Goal: Complete application form

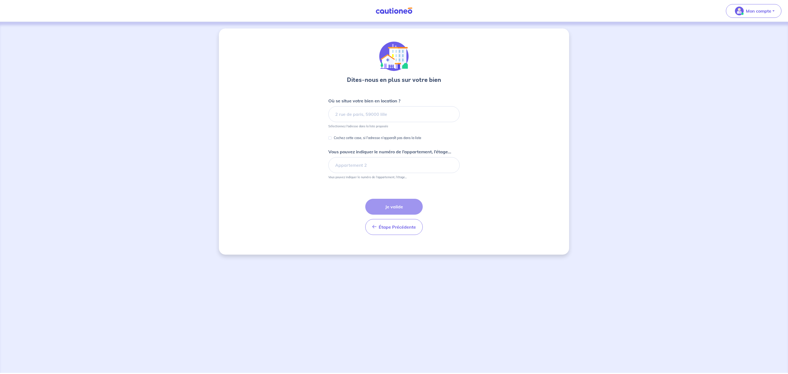
click at [356, 120] on input at bounding box center [394, 114] width 131 height 16
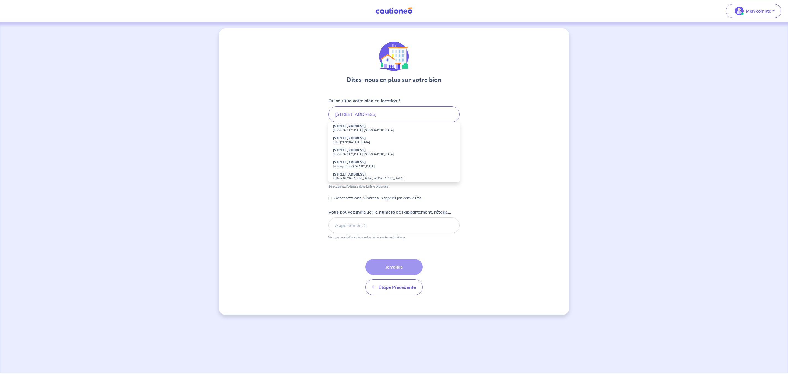
click at [358, 128] on strong "[STREET_ADDRESS]" at bounding box center [349, 126] width 33 height 4
type input "[STREET_ADDRESS]"
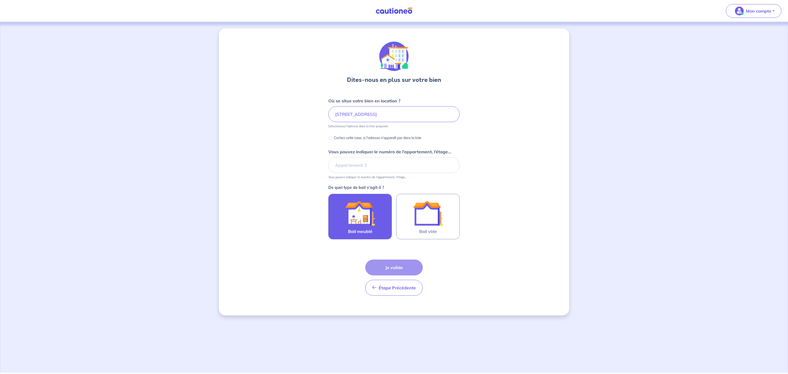
click at [369, 214] on img at bounding box center [360, 213] width 30 height 30
click at [0, 0] on input "Bail meublé" at bounding box center [0, 0] width 0 height 0
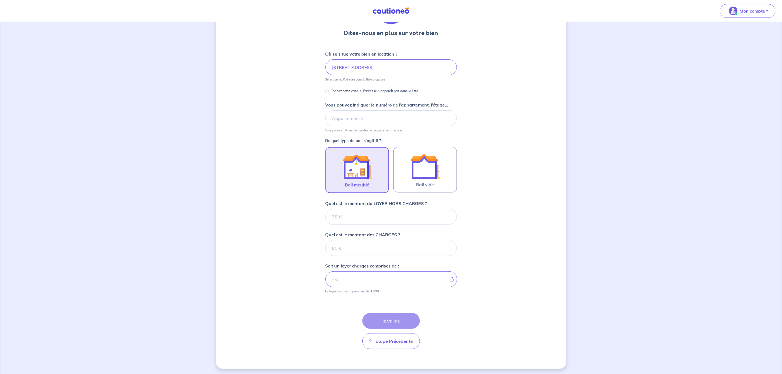
scroll to position [50, 0]
click at [376, 170] on div at bounding box center [357, 166] width 49 height 30
click at [0, 0] on input "Bail meublé" at bounding box center [0, 0] width 0 height 0
click at [376, 123] on input "Vous pouvez indiquer le numéro de l’appartement, l’étage..." at bounding box center [391, 117] width 131 height 16
type input "étage 2"
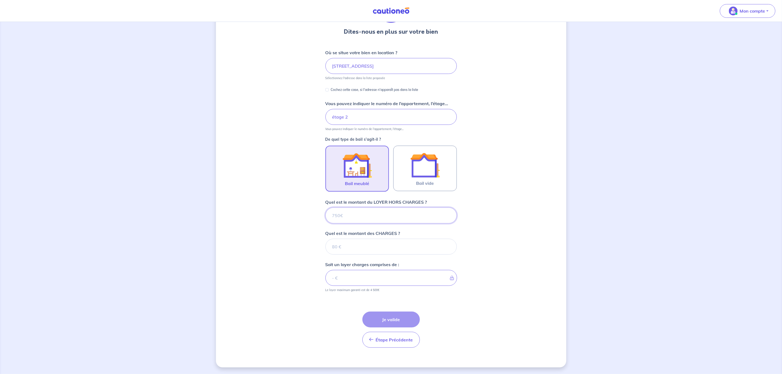
click at [393, 213] on input "Quel est le montant du LOYER HORS CHARGES ?" at bounding box center [391, 216] width 131 height 16
type input "6"
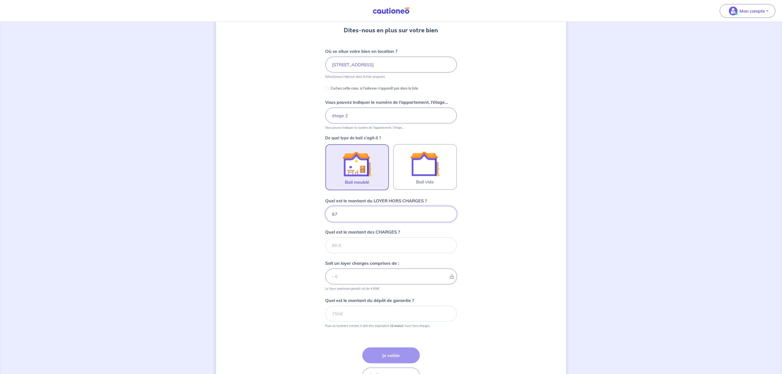
type input "675"
click at [382, 285] on small "Le loyer maximum garanti est de 4 500€" at bounding box center [391, 287] width 131 height 6
click at [385, 246] on input "Quel est le montant des CHARGES ?" at bounding box center [391, 245] width 131 height 16
type input "50"
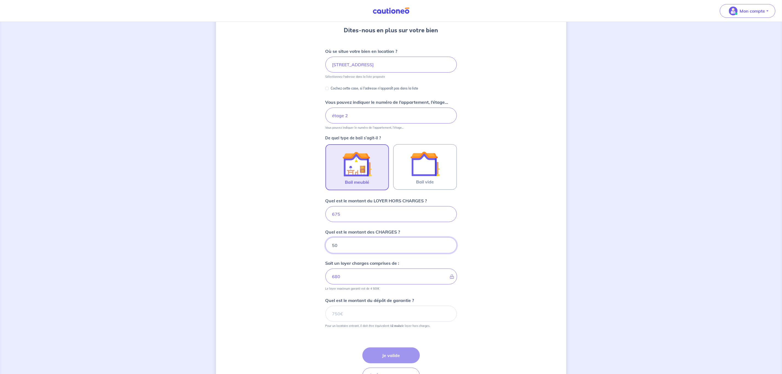
type input "725"
type input "50"
click at [373, 311] on input "Quel est le montant du dépôt de garantie ?" at bounding box center [391, 314] width 131 height 16
type input "1350"
click at [399, 352] on button "Je valide" at bounding box center [390, 355] width 57 height 16
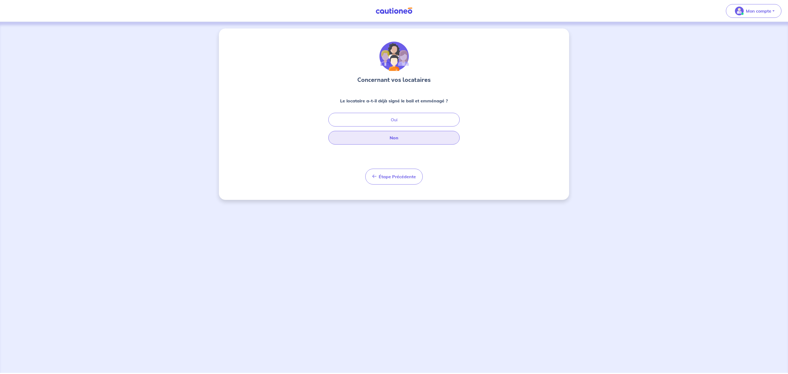
click at [385, 136] on button "Non" at bounding box center [394, 138] width 131 height 14
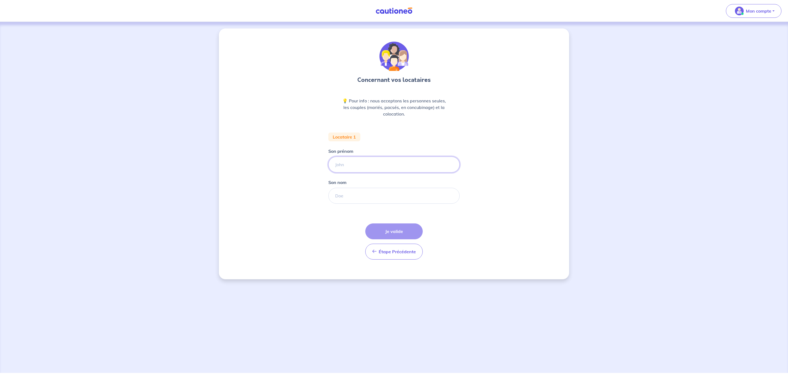
click at [356, 163] on input "Son prénom" at bounding box center [394, 165] width 131 height 16
type input "[PERSON_NAME]"
click at [362, 192] on input "Son nom" at bounding box center [394, 196] width 131 height 16
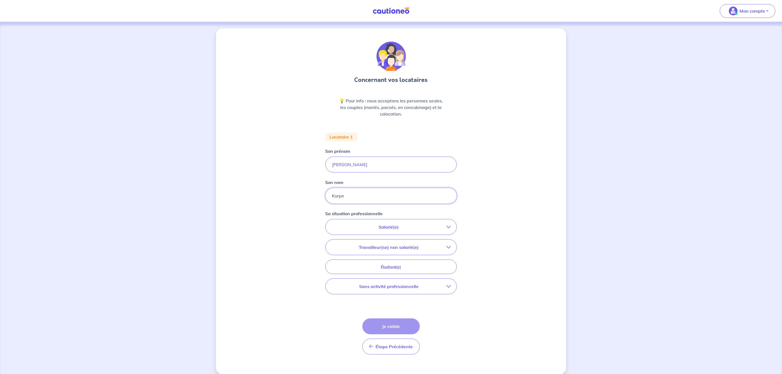
type input "Kurpe"
click at [440, 228] on p "Salarié(e)" at bounding box center [389, 227] width 116 height 7
click at [370, 242] on strong "hors période d'essai" at bounding box center [372, 242] width 43 height 5
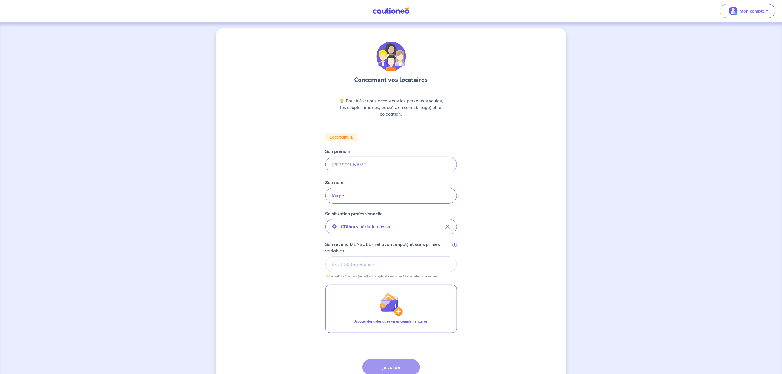
click at [369, 266] on input "Son revenu MENSUEL (net avant impôt) et sans primes variables i" at bounding box center [391, 264] width 131 height 16
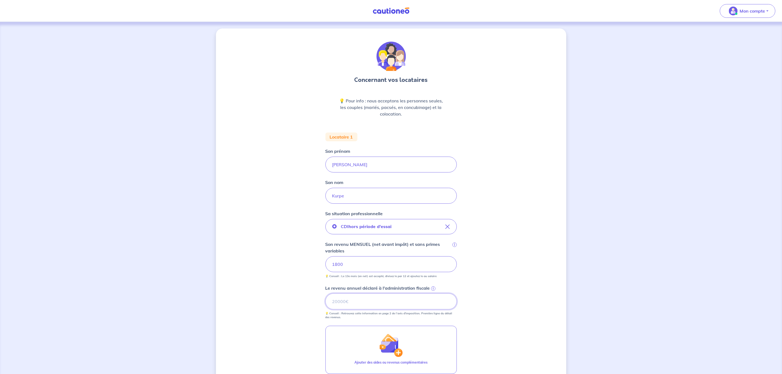
click at [359, 307] on input "Le revenu annuel déclaré à l'administration fiscale i" at bounding box center [391, 301] width 131 height 16
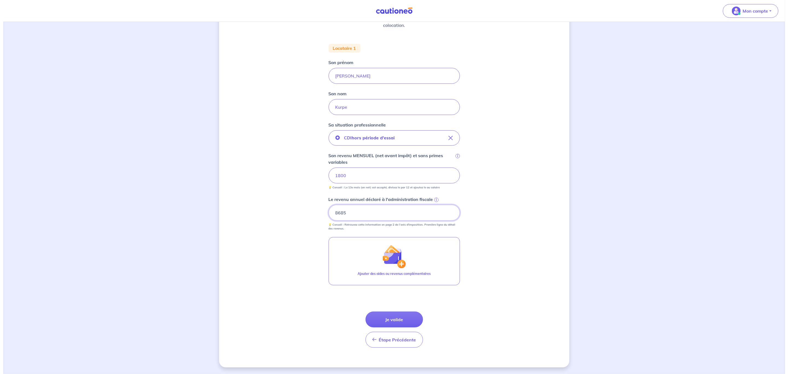
scroll to position [90, 0]
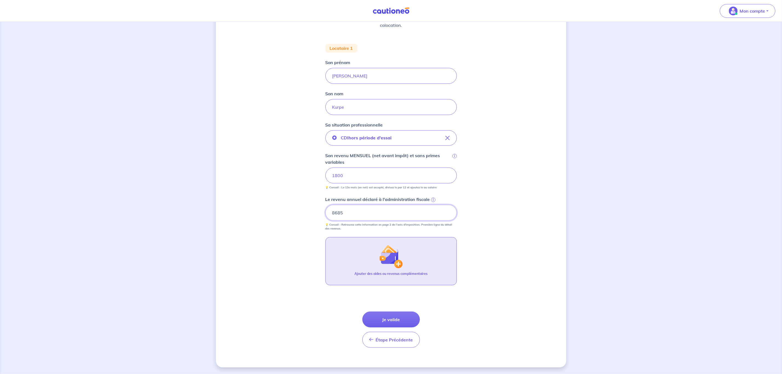
type input "8685"
click at [400, 267] on img "button" at bounding box center [391, 257] width 24 height 24
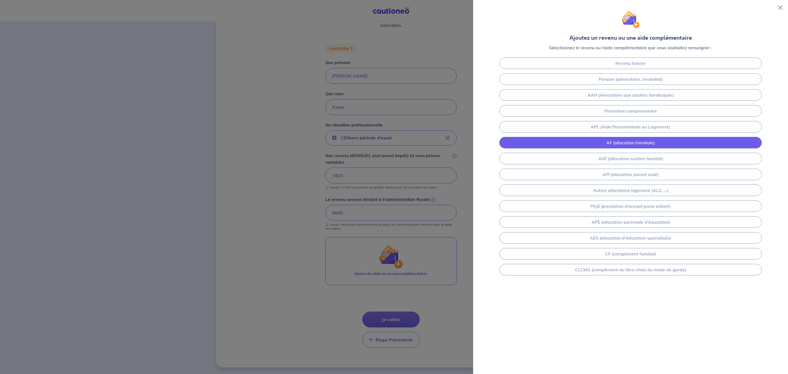
click at [621, 147] on link "AF (allocation familiale)" at bounding box center [631, 142] width 263 height 11
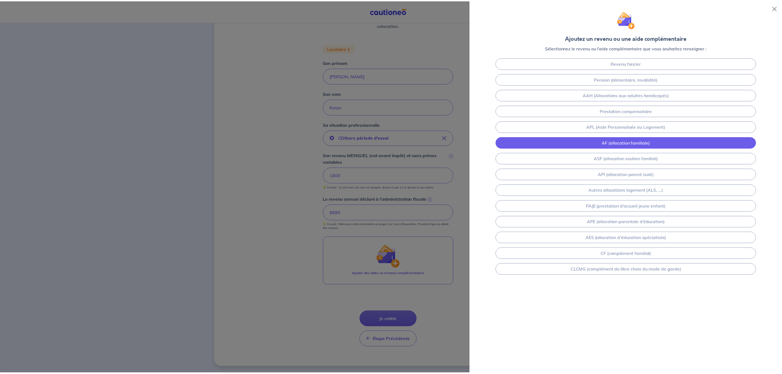
scroll to position [115, 0]
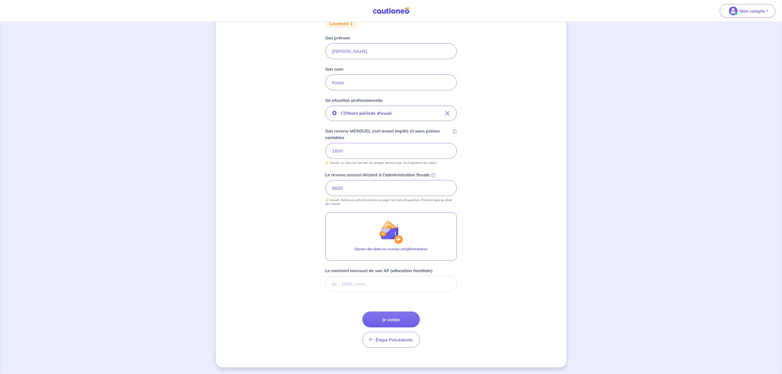
click at [397, 275] on div "Le montant mensuel de son AF (allocation familiale)" at bounding box center [391, 279] width 131 height 25
click at [397, 279] on input "Le montant mensuel de son AF (allocation familiale)" at bounding box center [391, 284] width 131 height 16
type input "180"
click at [397, 316] on button "Je valide" at bounding box center [390, 320] width 57 height 16
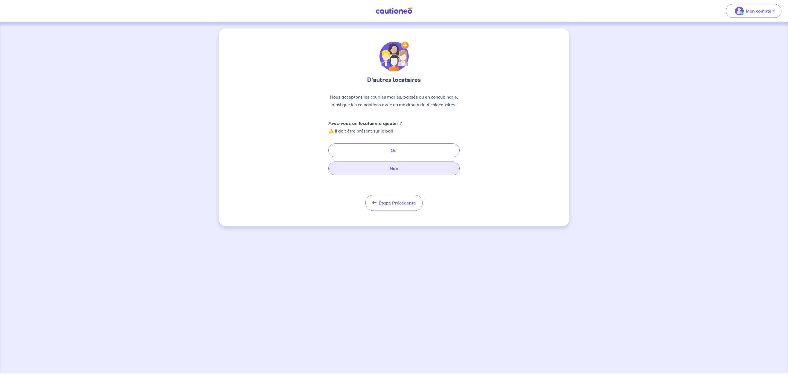
click at [422, 170] on button "Non" at bounding box center [394, 169] width 131 height 14
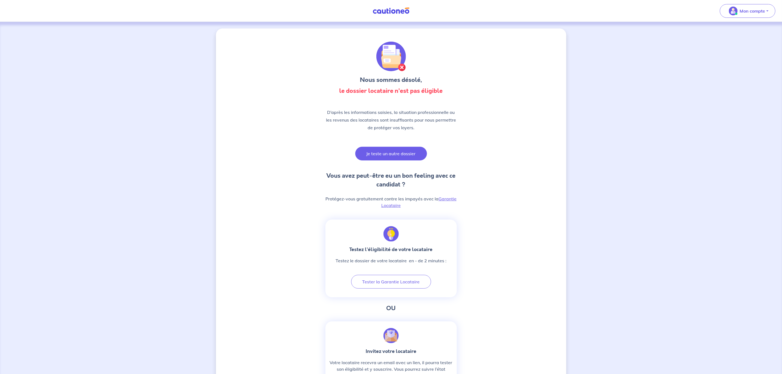
click at [400, 151] on button "Je teste un autre dossier" at bounding box center [391, 154] width 72 height 14
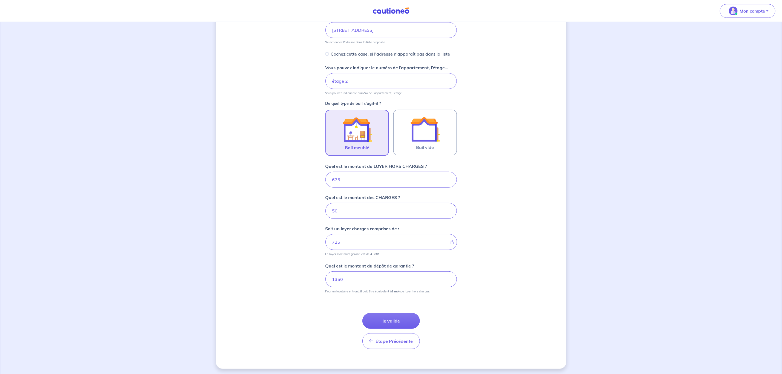
scroll to position [87, 0]
click at [407, 315] on button "Je valide" at bounding box center [390, 320] width 57 height 16
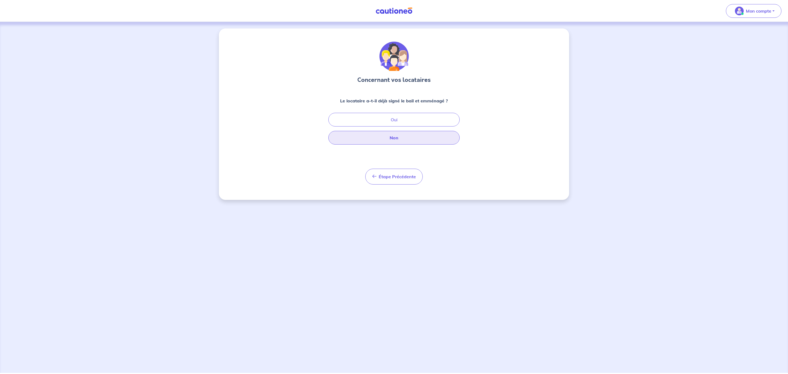
click at [411, 134] on button "Non" at bounding box center [394, 138] width 131 height 14
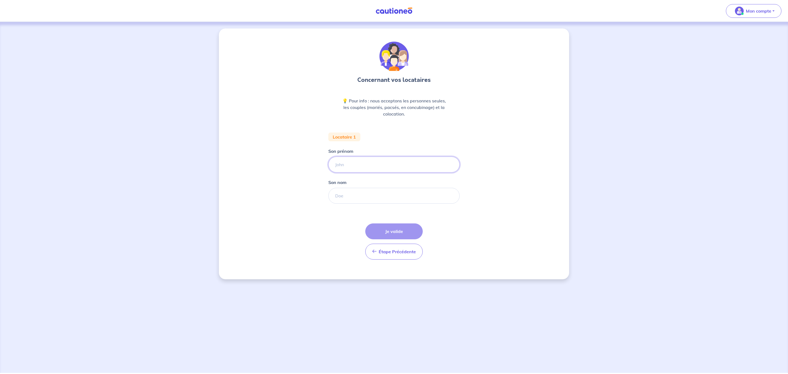
click at [366, 160] on input "Son prénom" at bounding box center [394, 165] width 131 height 16
type input "[PERSON_NAME]"
click at [354, 199] on input "Son nom" at bounding box center [394, 196] width 131 height 16
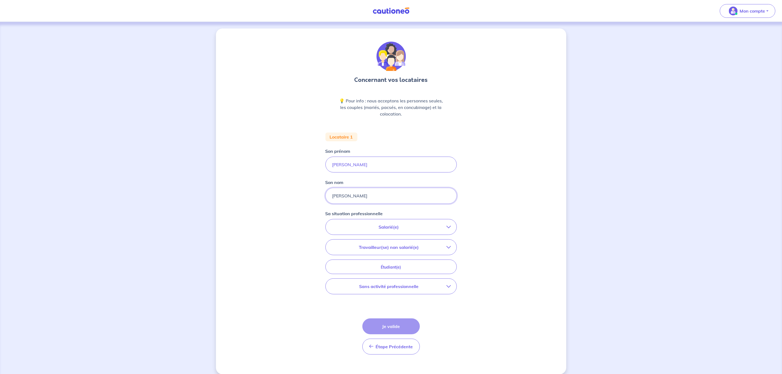
type input "[PERSON_NAME]"
click at [447, 229] on icon "button" at bounding box center [449, 227] width 4 height 4
click at [373, 267] on p "CDD : Privé ou contractuel / En alternance" at bounding box center [387, 264] width 87 height 7
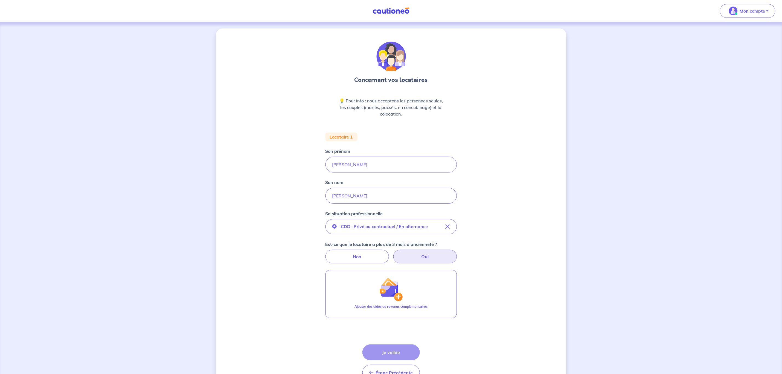
click at [408, 256] on label "Oui" at bounding box center [425, 257] width 64 height 14
click at [393, 253] on input "Oui" at bounding box center [391, 252] width 4 height 4
radio input "true"
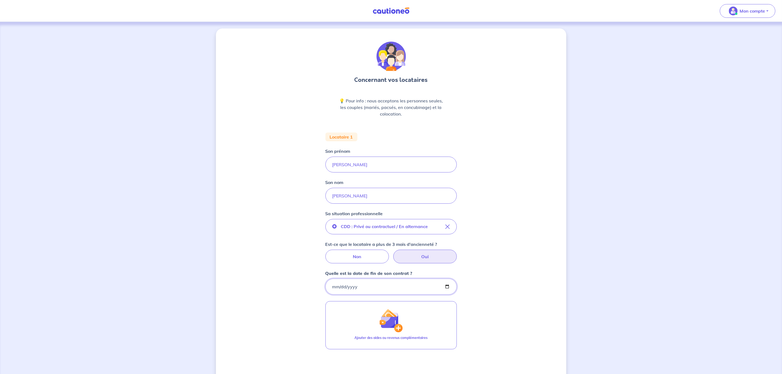
click at [388, 284] on input "Quelle est la date de fin de son contrat ?" at bounding box center [391, 287] width 131 height 16
type input "[DATE]"
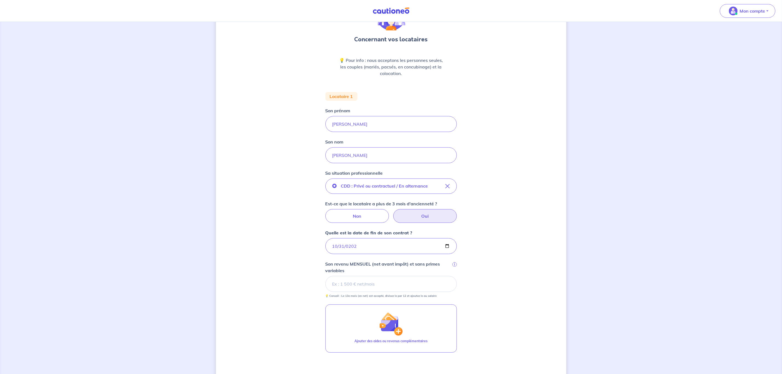
scroll to position [41, 0]
click at [375, 285] on input "Son revenu MENSUEL (net avant impôt) et sans primes variables i" at bounding box center [391, 283] width 131 height 16
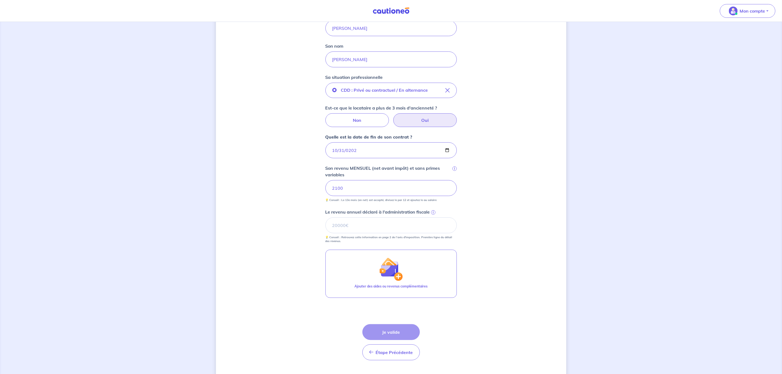
scroll to position [151, 0]
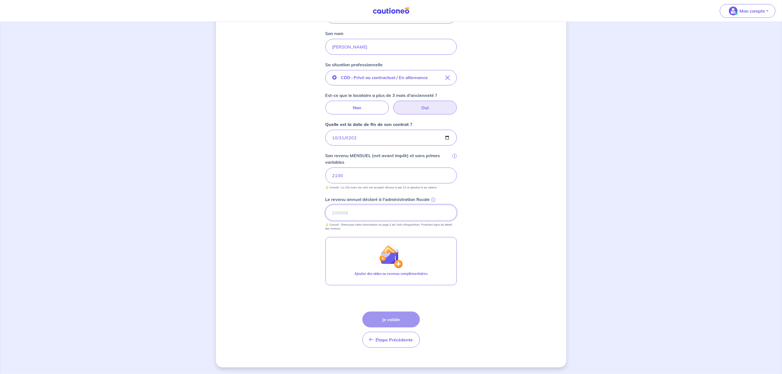
click at [396, 211] on input "Le revenu annuel déclaré à l'administration fiscale i" at bounding box center [391, 213] width 131 height 16
click at [391, 212] on input "Le revenu annuel déclaré à l'administration fiscale i" at bounding box center [391, 213] width 131 height 16
drag, startPoint x: 355, startPoint y: 205, endPoint x: 352, endPoint y: 209, distance: 5.1
click at [353, 206] on input "10000" at bounding box center [391, 213] width 131 height 16
drag, startPoint x: 352, startPoint y: 211, endPoint x: 328, endPoint y: 211, distance: 23.5
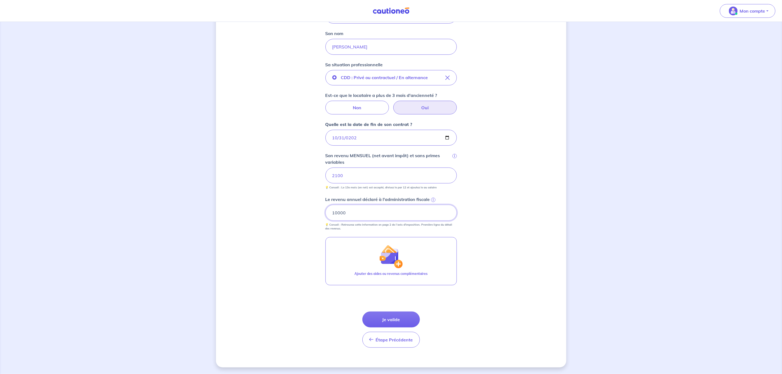
click at [328, 211] on input "10000" at bounding box center [391, 213] width 131 height 16
type input "5000"
click at [389, 318] on button "Je valide" at bounding box center [390, 320] width 57 height 16
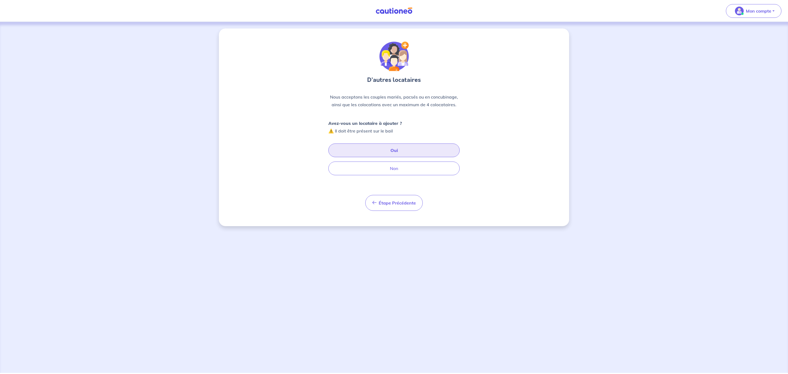
click at [415, 152] on button "Oui" at bounding box center [394, 150] width 131 height 14
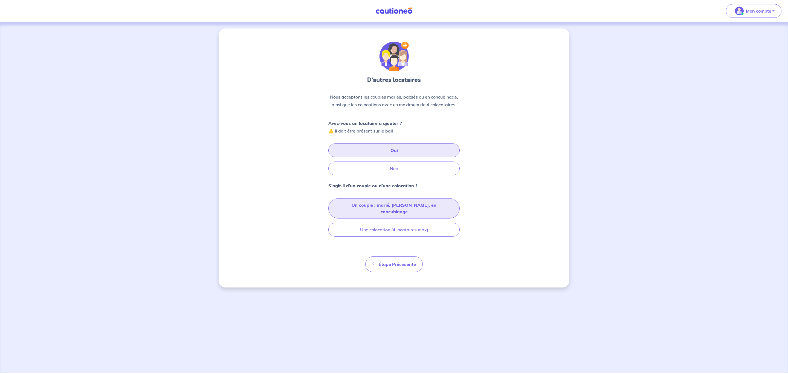
click at [388, 207] on button "Un couple : marié, [PERSON_NAME], en concubinage" at bounding box center [394, 208] width 131 height 20
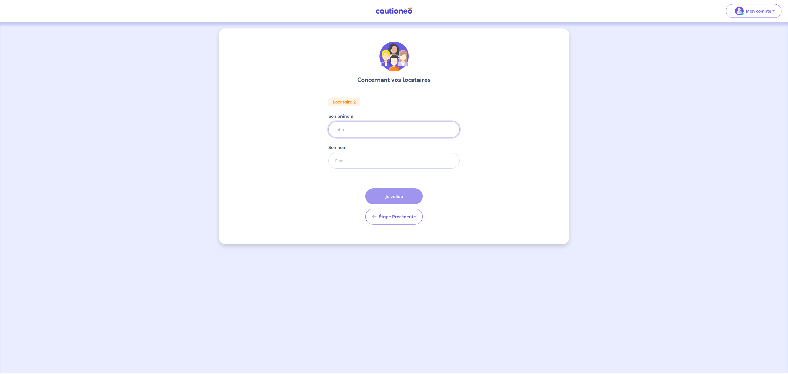
click at [370, 126] on input "Son prénom" at bounding box center [394, 130] width 131 height 16
type input "[PERSON_NAME]"
click at [357, 165] on input "Son nom" at bounding box center [394, 161] width 131 height 16
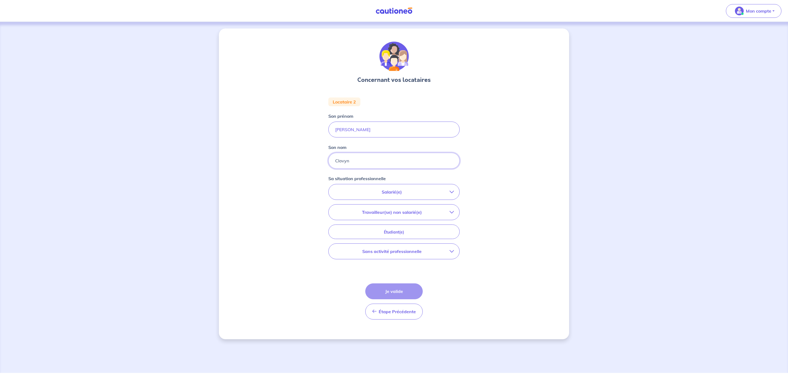
type input "Clovyn"
click at [453, 192] on icon "button" at bounding box center [452, 192] width 4 height 4
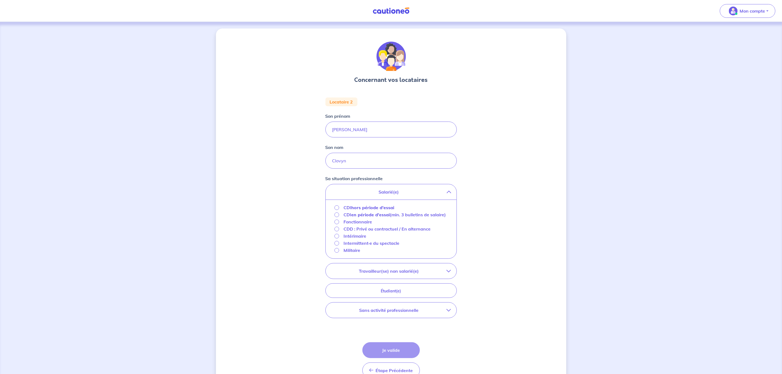
click at [350, 232] on p "CDD : Privé ou contractuel / En alternance" at bounding box center [387, 229] width 87 height 7
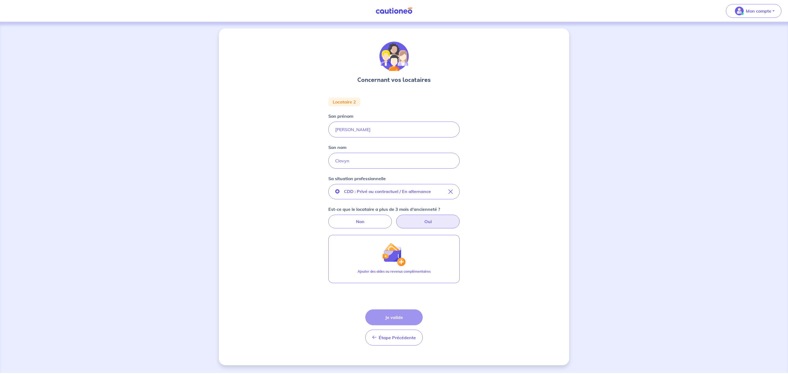
click at [405, 217] on label "Oui" at bounding box center [428, 222] width 64 height 14
click at [396, 217] on input "Oui" at bounding box center [395, 217] width 4 height 4
radio input "true"
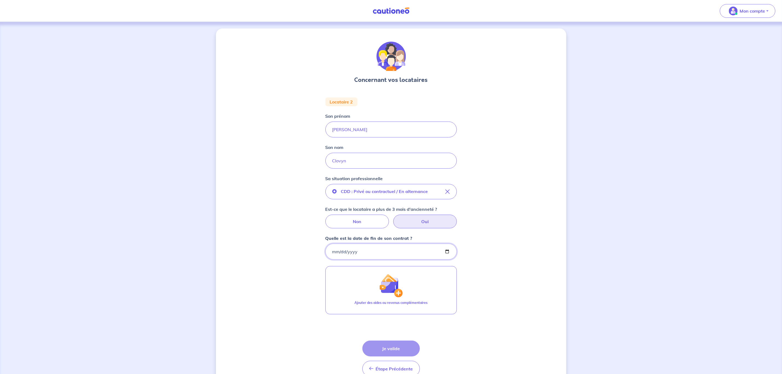
click at [381, 252] on input "Quelle est la date de fin de son contrat ?" at bounding box center [391, 252] width 131 height 16
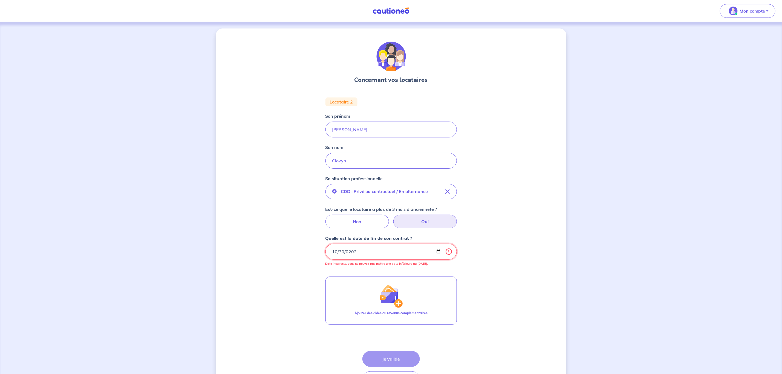
type input "[DATE]"
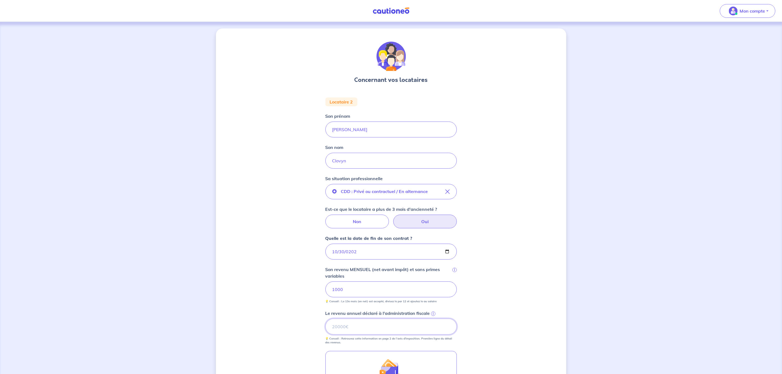
click at [386, 335] on input "Le revenu annuel déclaré à l'administration fiscale i" at bounding box center [391, 327] width 131 height 16
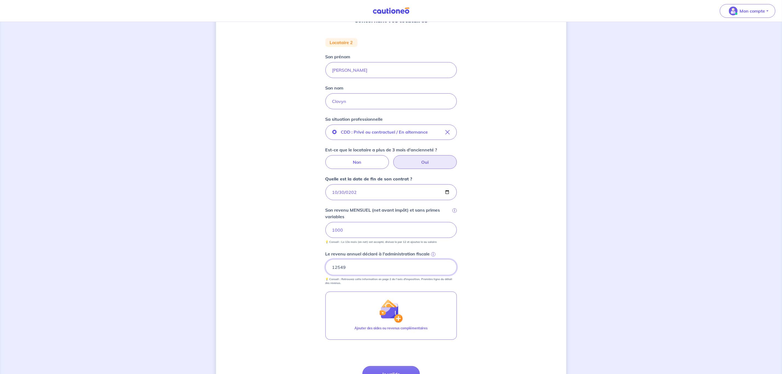
scroll to position [116, 0]
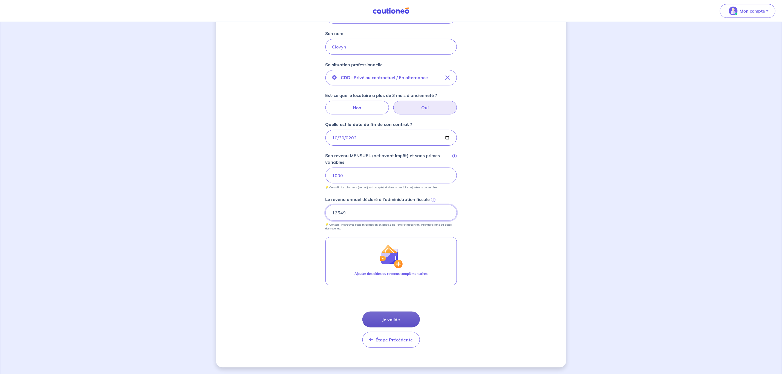
type input "12549"
click at [408, 312] on button "Je valide" at bounding box center [390, 320] width 57 height 16
